Goal: Information Seeking & Learning: Learn about a topic

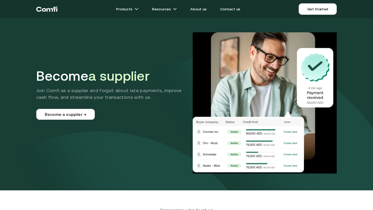
click at [49, 9] on icon "Return to the top of the Comfi home page" at bounding box center [49, 10] width 6 height 4
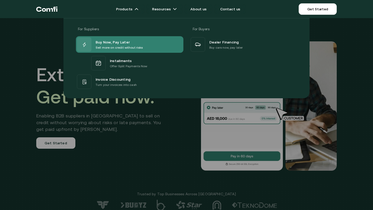
click at [111, 45] on p "Sell more on credit without risks" at bounding box center [119, 47] width 47 height 5
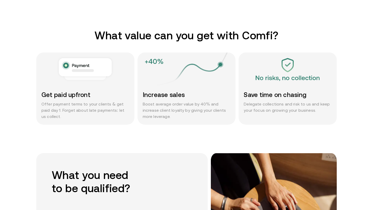
scroll to position [261, 0]
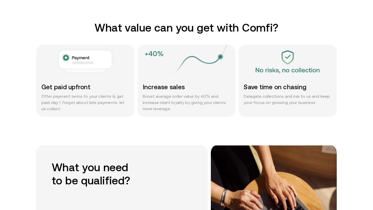
click at [57, 127] on section "What value can you get with Comfi? Get paid upfront Offer payment terms to your…" at bounding box center [186, 83] width 373 height 124
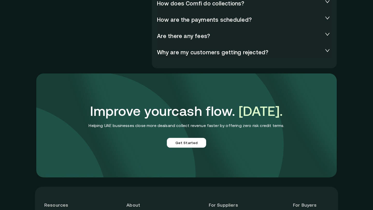
scroll to position [1239, 0]
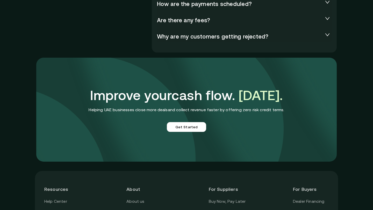
click at [159, 108] on p "Helping UAE businesses close more deals and collect revenue faster by offering …" at bounding box center [186, 110] width 195 height 6
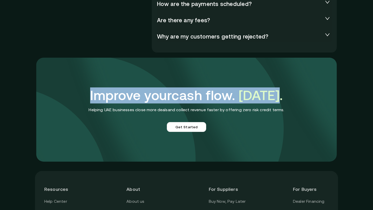
drag, startPoint x: 82, startPoint y: 98, endPoint x: 309, endPoint y: 102, distance: 227.1
click at [309, 102] on div "Improve your cash flow. [DATE]. Helping UAE businesses close more deals and col…" at bounding box center [186, 110] width 300 height 104
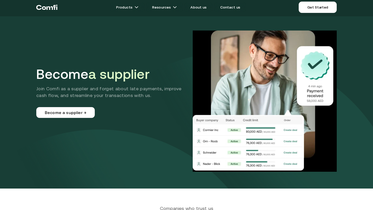
scroll to position [2, 0]
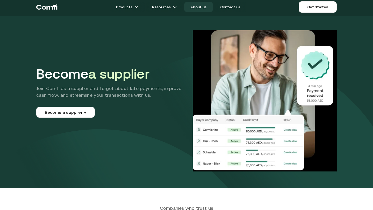
click at [198, 7] on link "About us" at bounding box center [198, 7] width 28 height 10
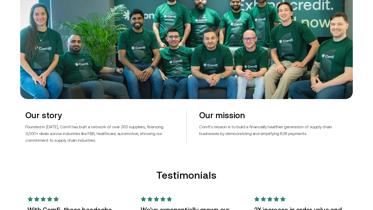
scroll to position [273, 0]
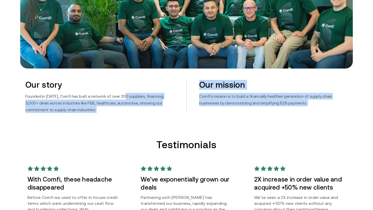
drag, startPoint x: 123, startPoint y: 95, endPoint x: 158, endPoint y: 114, distance: 39.4
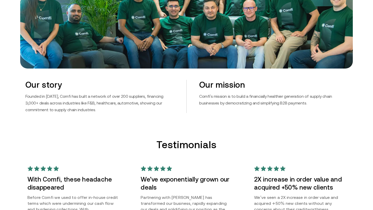
drag, startPoint x: 224, startPoint y: 103, endPoint x: 249, endPoint y: 106, distance: 24.5
click at [249, 106] on div "Our mission Comfi's mission is to build a financially healthier generation of s…" at bounding box center [266, 96] width 161 height 33
drag, startPoint x: 249, startPoint y: 103, endPoint x: 224, endPoint y: 103, distance: 25.1
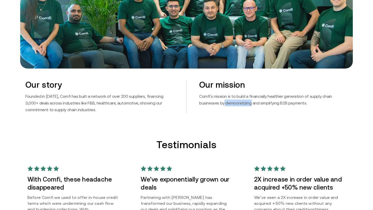
click at [224, 103] on p "Comfi's mission is to build a financially healthier generation of supply chain …" at bounding box center [273, 99] width 148 height 13
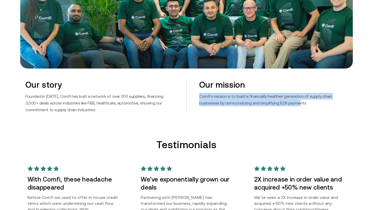
drag, startPoint x: 199, startPoint y: 93, endPoint x: 298, endPoint y: 104, distance: 100.1
click at [298, 104] on p "Comfi's mission is to build a financially healthier generation of supply chain …" at bounding box center [273, 99] width 148 height 13
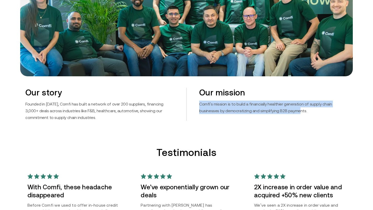
scroll to position [0, 0]
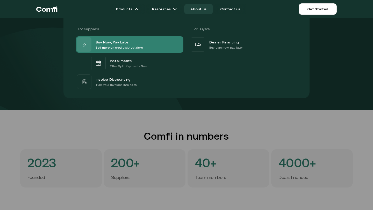
click at [115, 41] on span "Buy Now, Pay Later" at bounding box center [113, 42] width 34 height 6
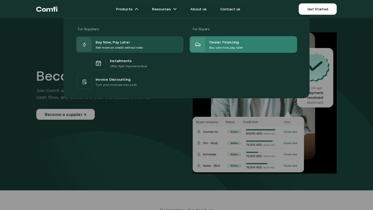
click at [220, 45] on p "Buy cars now, pay later" at bounding box center [225, 47] width 33 height 5
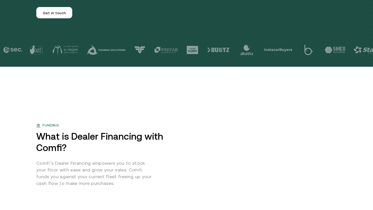
scroll to position [205, 0]
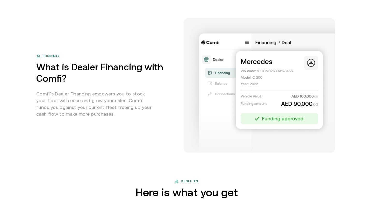
click at [162, 114] on div "Funding What is Dealer Financing with Comfi? Comfi’s Dealer Financing empowers …" at bounding box center [105, 85] width 139 height 64
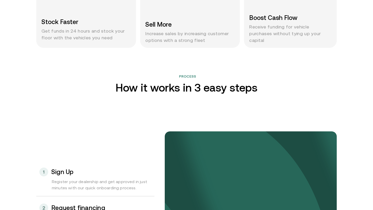
scroll to position [483, 0]
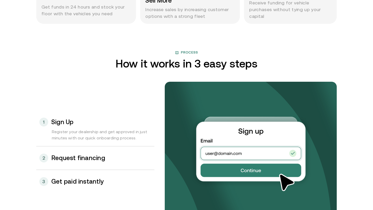
click at [119, 138] on div "Register your dealership and get approved in just minutes with our quick onboar…" at bounding box center [95, 138] width 118 height 18
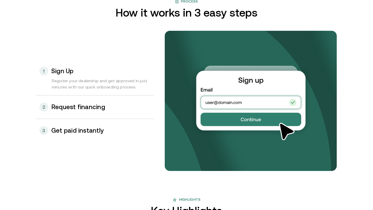
click at [121, 133] on div "3 Get paid instantly" at bounding box center [95, 130] width 118 height 23
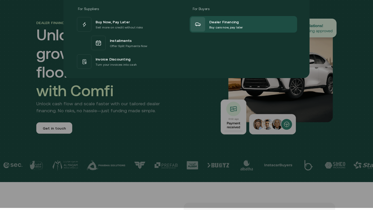
scroll to position [29, 0]
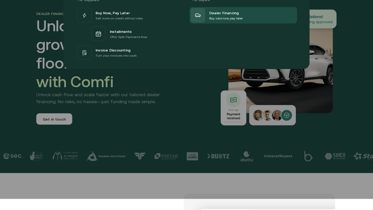
click at [197, 118] on div at bounding box center [186, 94] width 373 height 210
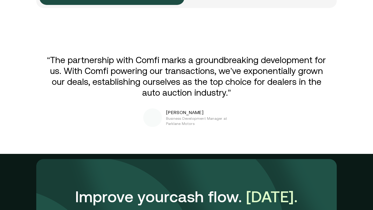
scroll to position [1104, 0]
